Goal: Task Accomplishment & Management: Manage account settings

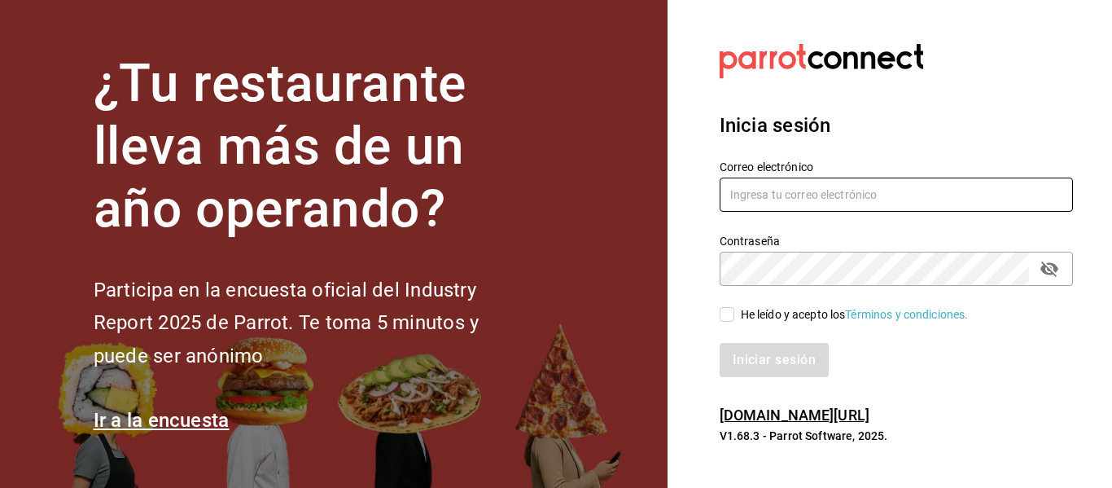
type input "[EMAIL_ADDRESS][DOMAIN_NAME]"
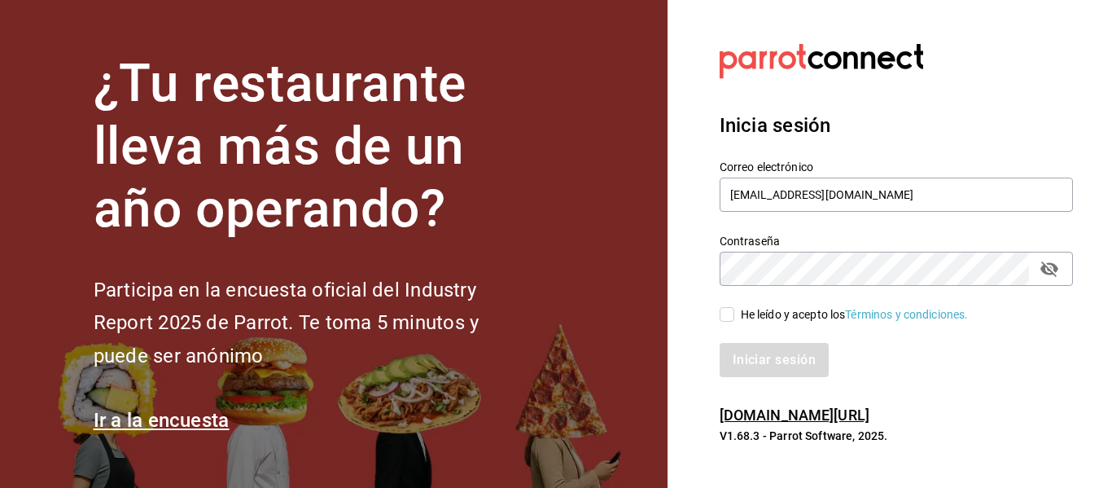
drag, startPoint x: 806, startPoint y: 314, endPoint x: 793, endPoint y: 324, distance: 16.3
click at [804, 313] on div "He leído y acepto los Términos y condiciones." at bounding box center [855, 314] width 228 height 17
click at [734, 317] on input "He leído y acepto los Términos y condiciones." at bounding box center [727, 314] width 15 height 15
checkbox input "true"
click at [737, 355] on button "Iniciar sesión" at bounding box center [775, 360] width 111 height 34
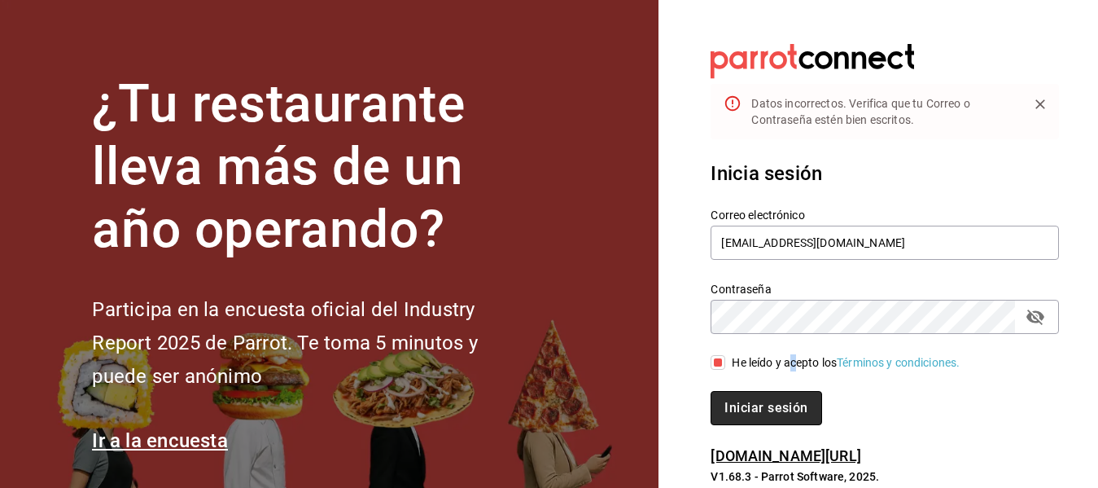
click at [774, 404] on button "Iniciar sesión" at bounding box center [766, 408] width 111 height 34
click at [756, 405] on button "Iniciar sesión" at bounding box center [766, 408] width 111 height 34
click at [757, 415] on button "Iniciar sesión" at bounding box center [766, 408] width 111 height 34
